Goal: Information Seeking & Learning: Learn about a topic

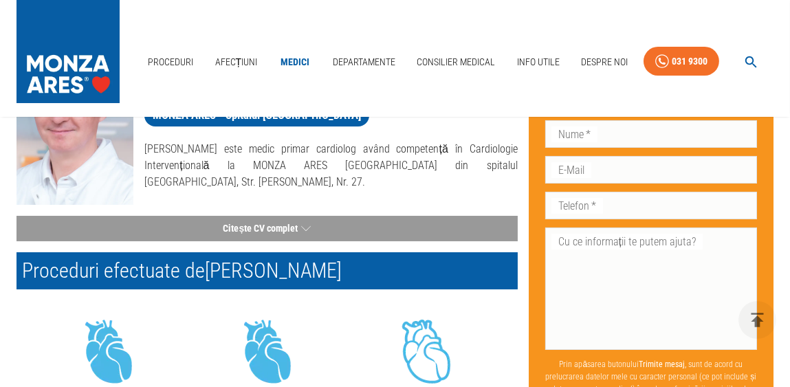
scroll to position [412, 0]
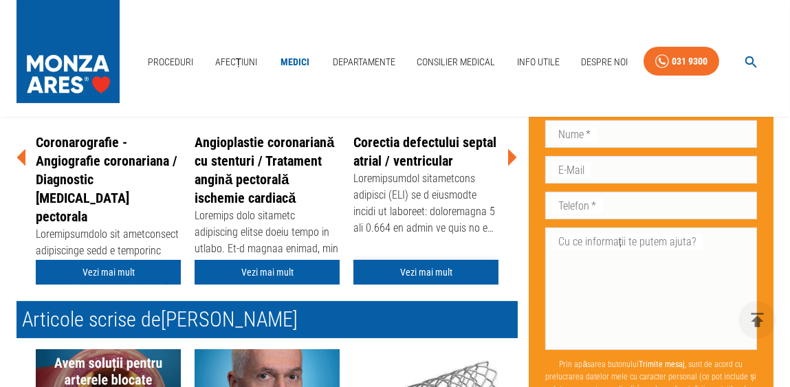
click at [411, 272] on link "Vezi mai mult" at bounding box center [425, 272] width 145 height 25
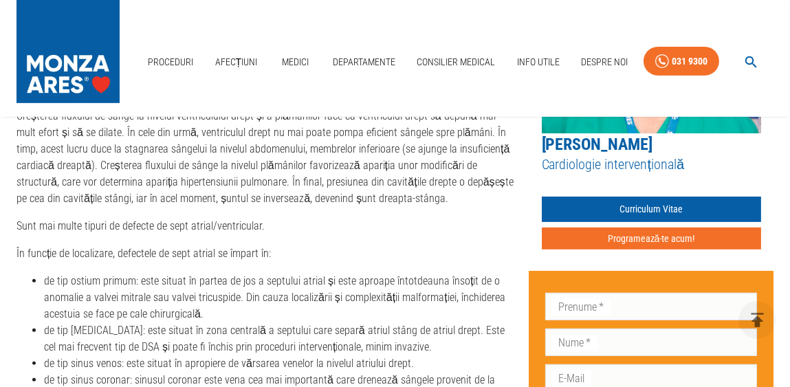
scroll to position [618, 0]
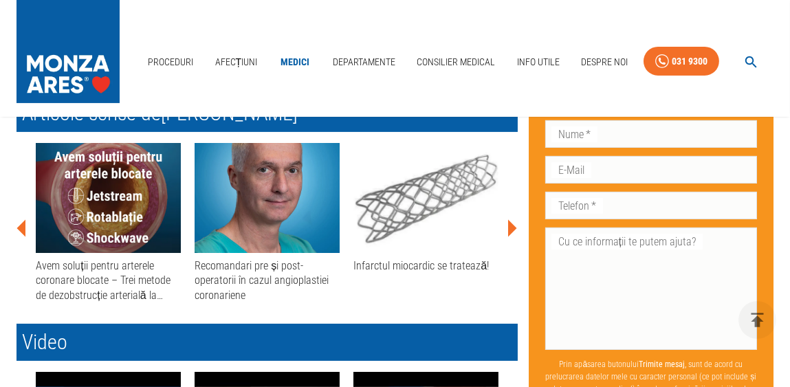
scroll to position [412, 0]
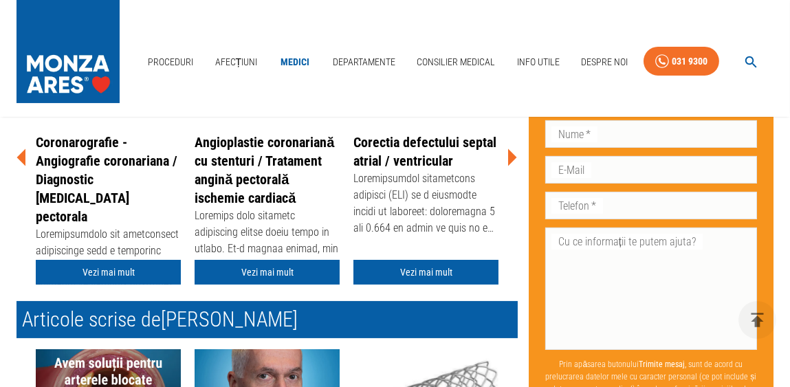
click at [426, 153] on link "Corectia defectului septal atrial / ventricular" at bounding box center [424, 151] width 143 height 35
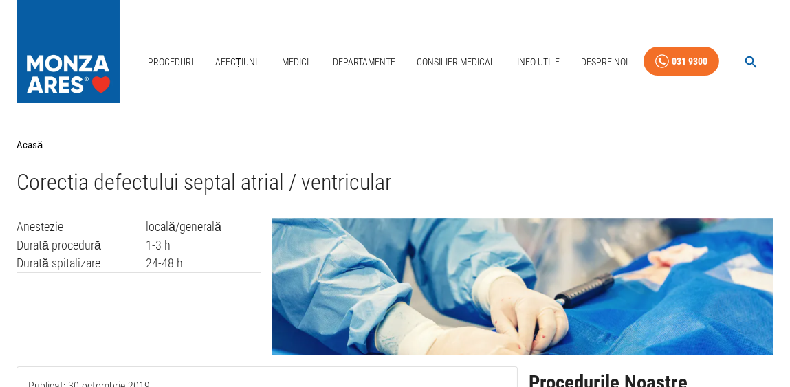
scroll to position [206, 0]
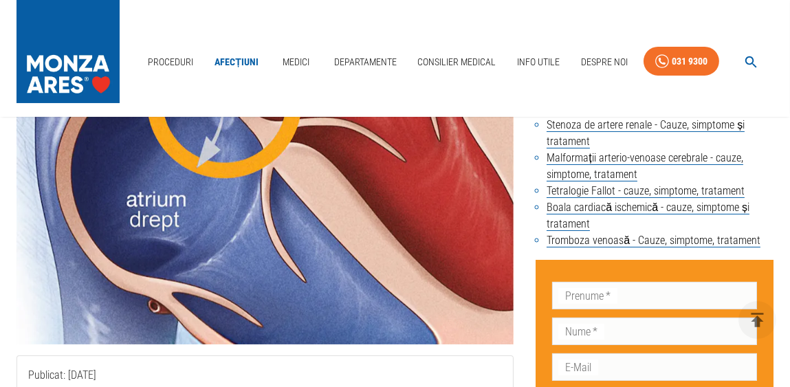
scroll to position [618, 0]
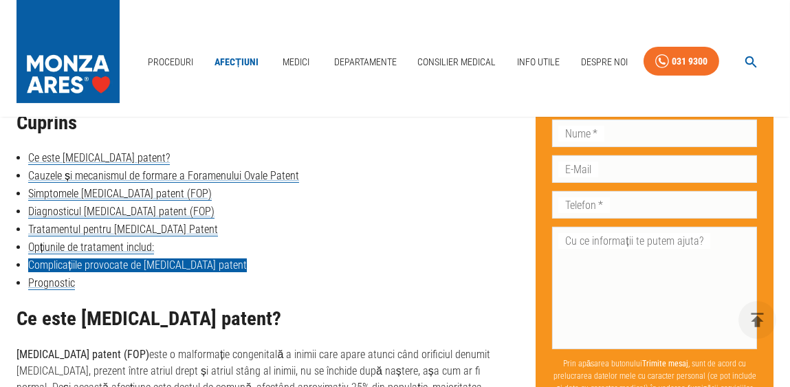
click at [52, 263] on link "Complicațiile provocate de foramen ovale patent" at bounding box center [137, 266] width 219 height 14
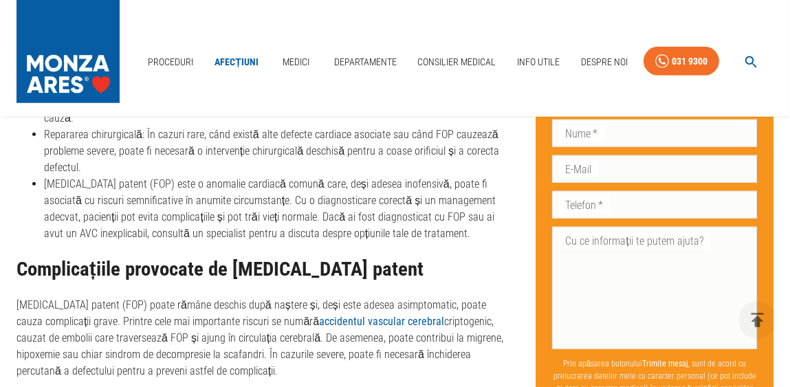
scroll to position [2234, 0]
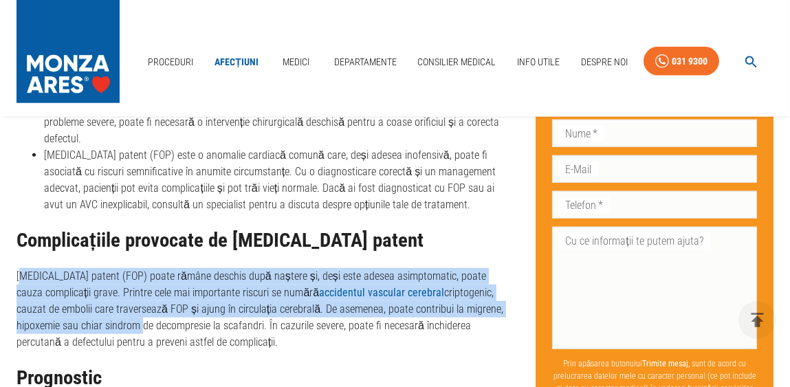
drag, startPoint x: 20, startPoint y: 210, endPoint x: 91, endPoint y: 272, distance: 93.6
click at [91, 272] on div "Tratamentul pentru Foramen Ovale Patent Deși majoritatea persoanelor cu foramen…" at bounding box center [265, 106] width 497 height 487
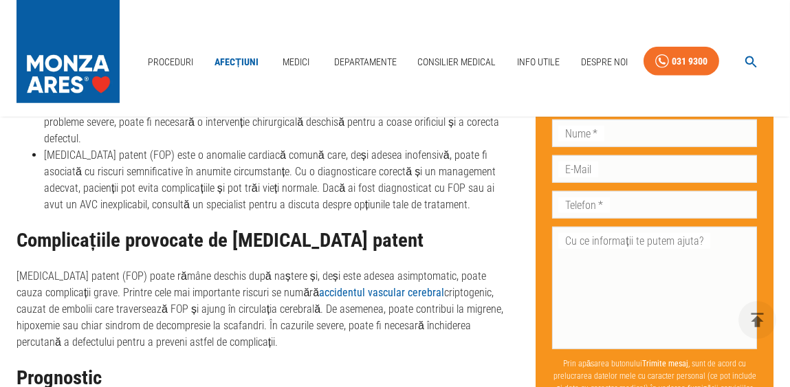
drag, startPoint x: 18, startPoint y: 216, endPoint x: 223, endPoint y: 289, distance: 218.1
click at [223, 289] on p "Foramen ovale patent (FOP) poate rămâne deschis după naștere și, deși este ades…" at bounding box center [265, 309] width 497 height 83
copy p "Foramen ovale patent (FOP) poate rămâne deschis după naștere și, deși este ades…"
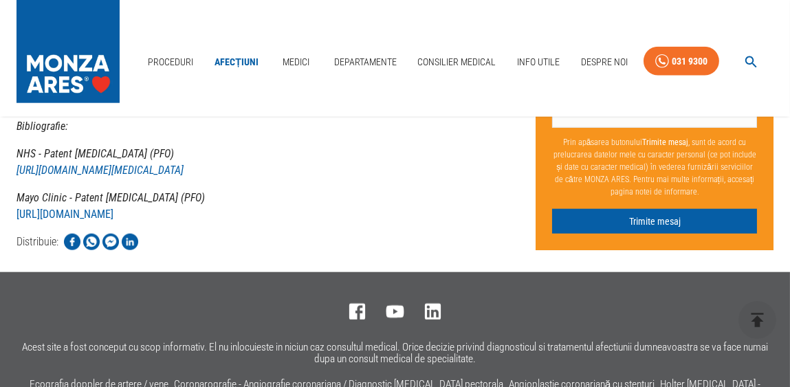
scroll to position [2727, 0]
